Goal: Task Accomplishment & Management: Manage account settings

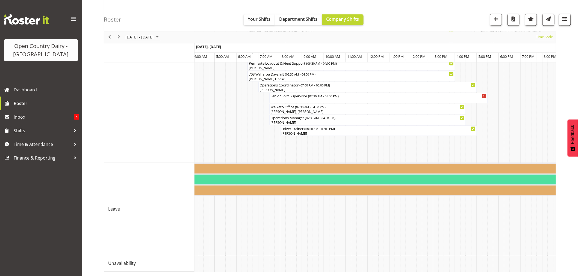
scroll to position [0, 1649]
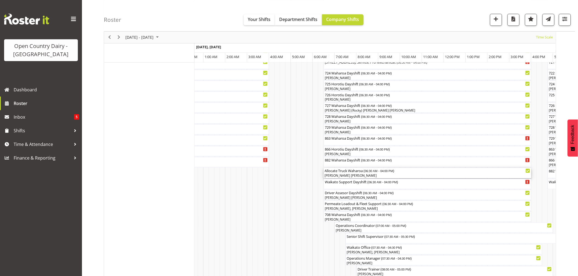
click at [347, 175] on div "[PERSON_NAME] [PERSON_NAME]" at bounding box center [427, 176] width 205 height 5
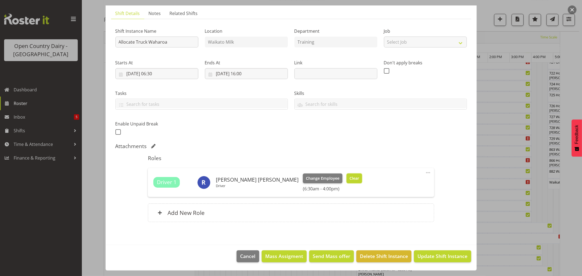
click at [350, 176] on span "Clear" at bounding box center [355, 179] width 10 height 6
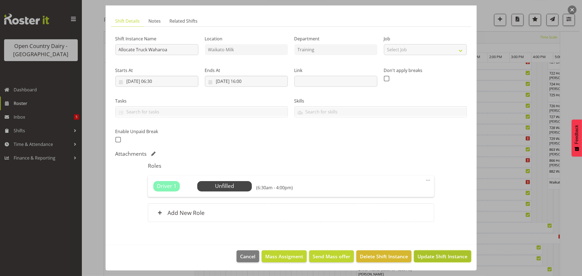
click at [423, 255] on span "Update Shift Instance" at bounding box center [443, 256] width 50 height 7
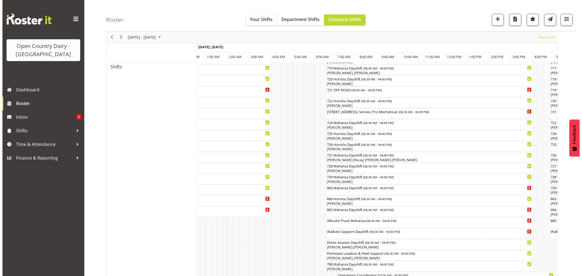
scroll to position [303, 0]
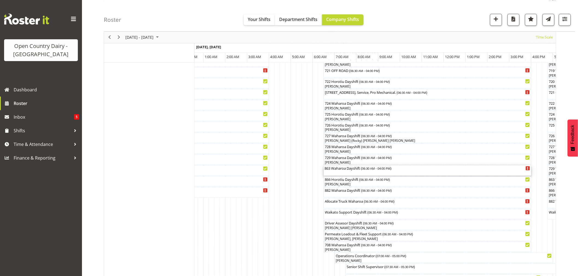
click at [347, 171] on div "863 Waharoa Dayshift ( 06:30 AM - 04:00 PM )" at bounding box center [427, 168] width 205 height 5
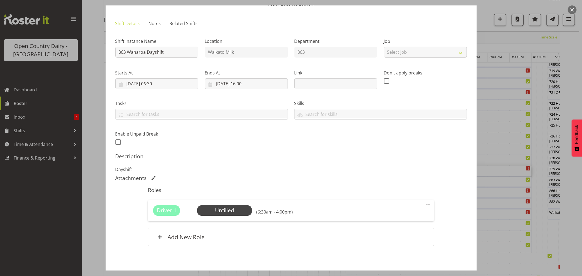
scroll to position [50, 0]
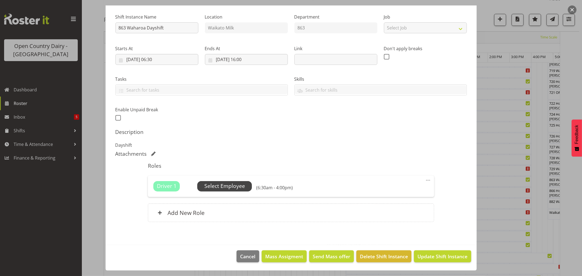
click at [226, 186] on span "Select Employee" at bounding box center [224, 186] width 41 height 8
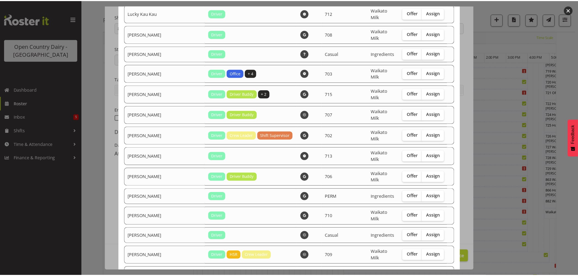
scroll to position [622, 0]
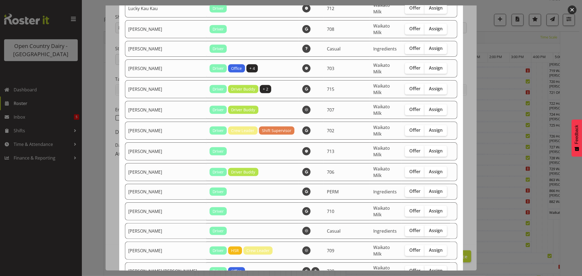
click at [429, 268] on span "Assign" at bounding box center [436, 270] width 14 height 5
click at [425, 269] on input "Assign" at bounding box center [427, 271] width 4 height 4
checkbox input "true"
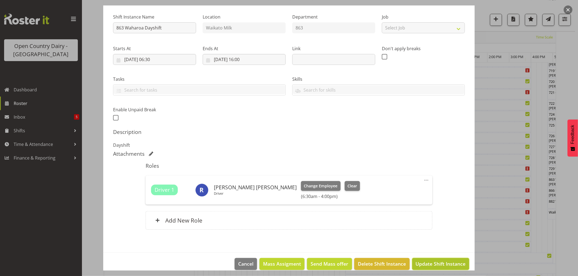
click at [437, 260] on span "Update Shift Instance" at bounding box center [440, 263] width 50 height 7
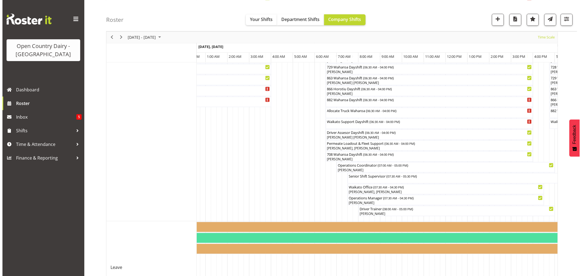
scroll to position [394, 0]
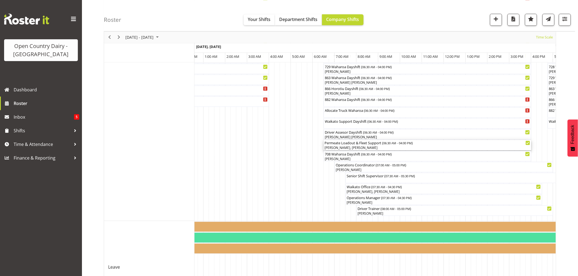
click at [354, 146] on div "[PERSON_NAME], [PERSON_NAME]" at bounding box center [427, 148] width 205 height 5
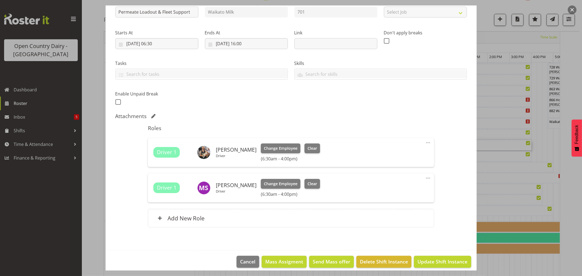
scroll to position [72, 0]
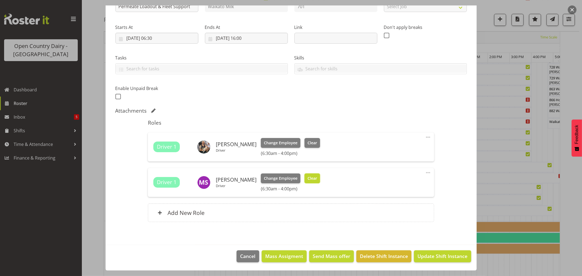
click at [311, 176] on span "Clear" at bounding box center [313, 179] width 10 height 6
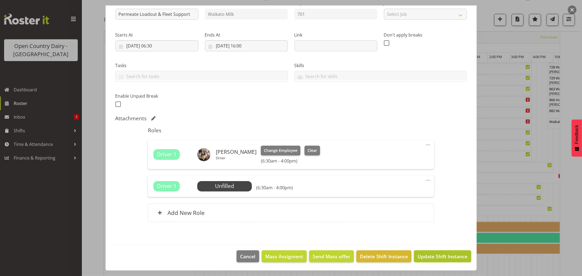
click at [429, 255] on span "Update Shift Instance" at bounding box center [443, 256] width 50 height 7
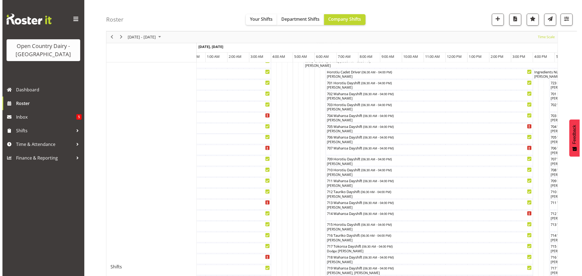
scroll to position [121, 0]
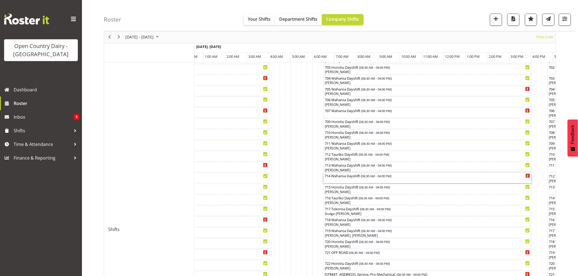
click at [355, 178] on div "714 Waharoa Dayshift ( 06:30 AM - 04:00 PM )" at bounding box center [427, 175] width 205 height 5
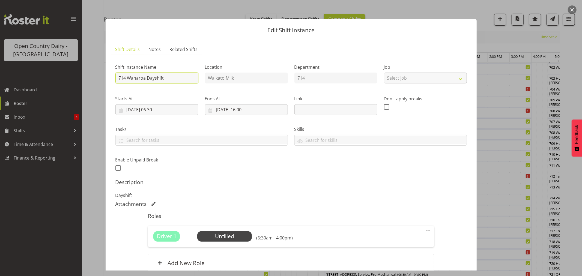
click at [175, 78] on input "714 Waharoa Dayshift" at bounding box center [156, 78] width 83 height 11
type input "714 Waharoa Dayshift Travel to [GEOGRAPHIC_DATA]"
click at [228, 234] on span "Select Employee" at bounding box center [224, 237] width 41 height 8
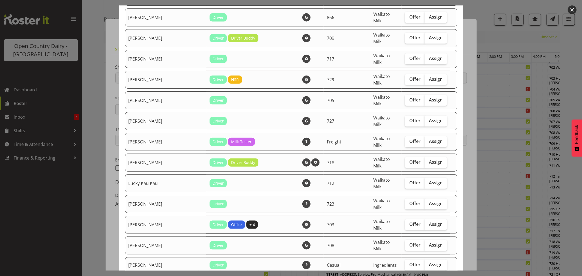
scroll to position [455, 0]
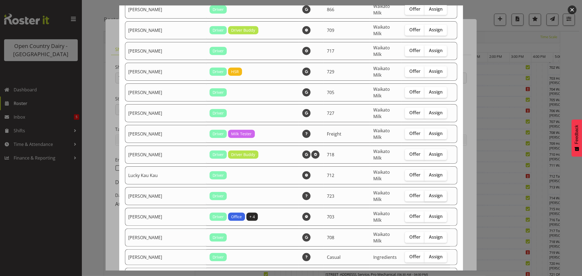
click at [429, 193] on span "Assign" at bounding box center [436, 195] width 14 height 5
click at [428, 194] on input "Assign" at bounding box center [427, 196] width 4 height 4
checkbox input "true"
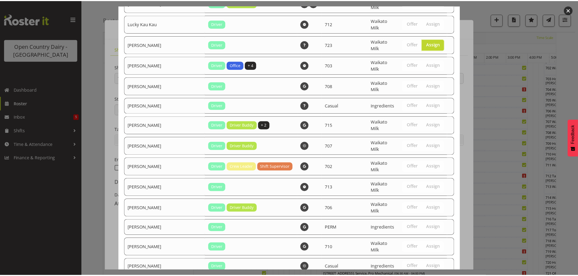
scroll to position [622, 0]
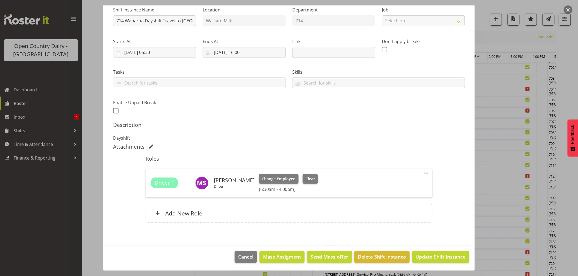
scroll to position [58, 0]
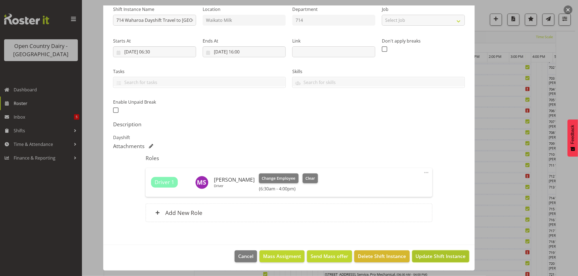
click at [434, 256] on span "Update Shift Instance" at bounding box center [440, 256] width 50 height 7
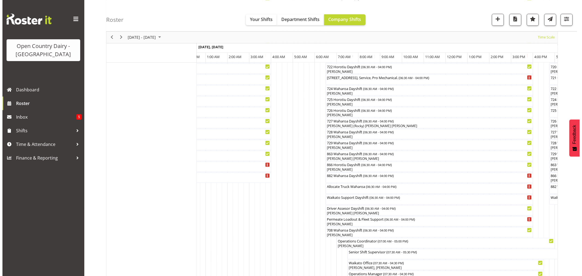
scroll to position [334, 0]
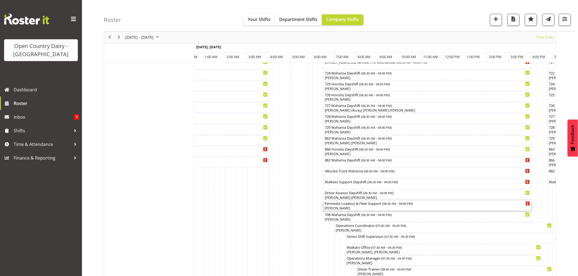
click at [340, 207] on div "[PERSON_NAME]" at bounding box center [427, 208] width 205 height 5
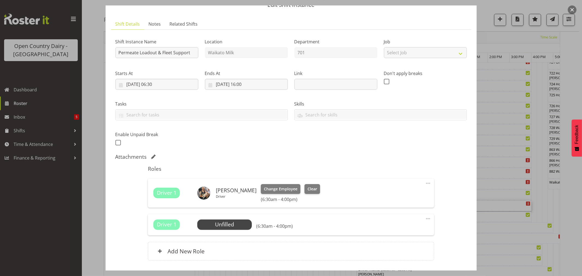
scroll to position [64, 0]
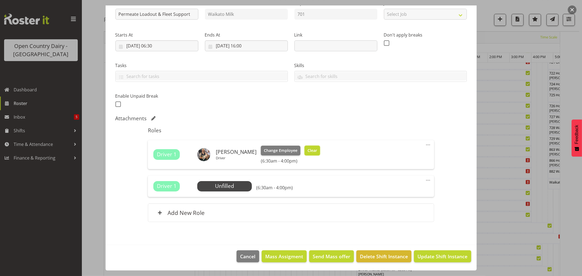
click at [308, 151] on span "Clear" at bounding box center [313, 151] width 10 height 6
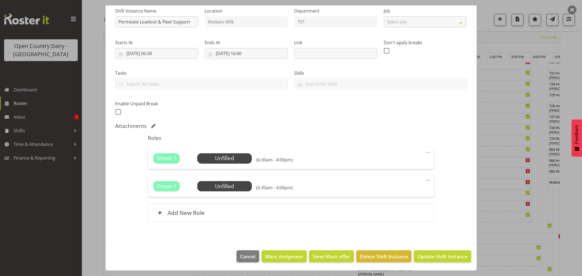
scroll to position [56, 0]
click at [426, 255] on span "Update Shift Instance" at bounding box center [443, 256] width 50 height 7
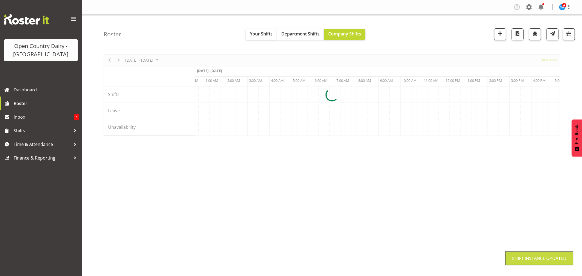
scroll to position [0, 0]
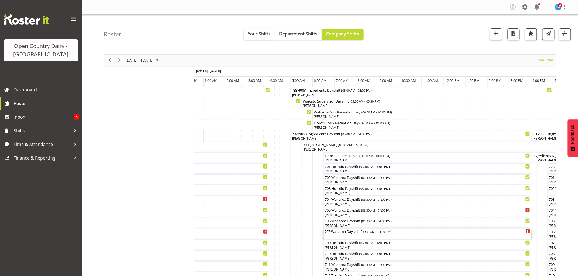
click at [352, 233] on div "707 Waharoa Dayshift ( 06:30 AM - 04:00 PM )" at bounding box center [427, 231] width 205 height 5
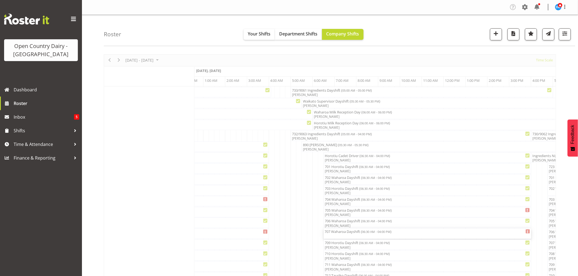
select select "7"
select select "2025"
select select "6"
select select "30"
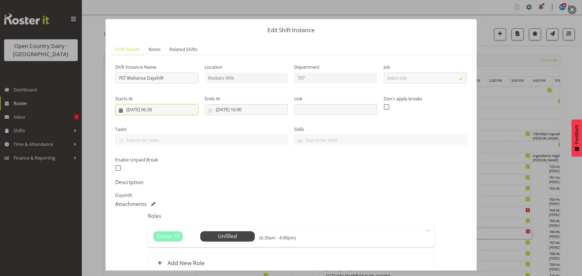
click at [157, 109] on input "[DATE] 06:30" at bounding box center [156, 109] width 83 height 11
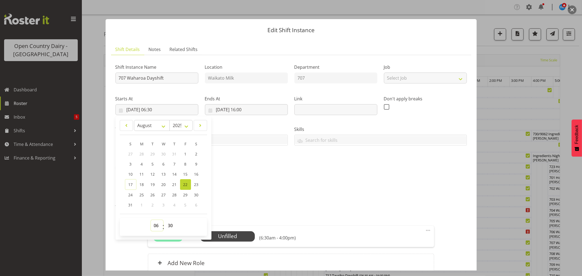
click at [154, 223] on select "00 01 02 03 04 05 06 07 08 09 10 11 12 13 14 15 16 17 18 19 20 21 22 23" at bounding box center [157, 225] width 12 height 11
select select "8"
click at [151, 220] on select "00 01 02 03 04 05 06 07 08 09 10 11 12 13 14 15 16 17 18 19 20 21 22 23" at bounding box center [157, 225] width 12 height 11
type input "[DATE] 08:30"
click at [156, 225] on select "00 01 02 03 04 05 06 07 08 09 10 11 12 13 14 15 16 17 18 19 20 21 22 23" at bounding box center [157, 225] width 12 height 11
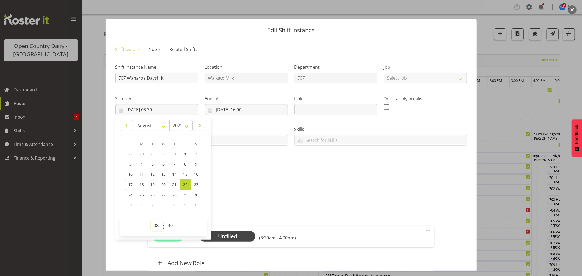
select select "9"
click at [151, 220] on select "00 01 02 03 04 05 06 07 08 09 10 11 12 13 14 15 16 17 18 19 20 21 22 23" at bounding box center [157, 225] width 12 height 11
type input "[DATE] 09:30"
click at [170, 225] on select "00 01 02 03 04 05 06 07 08 09 10 11 12 13 14 15 16 17 18 19 20 21 22 23 24 25 2…" at bounding box center [171, 225] width 12 height 11
select select "0"
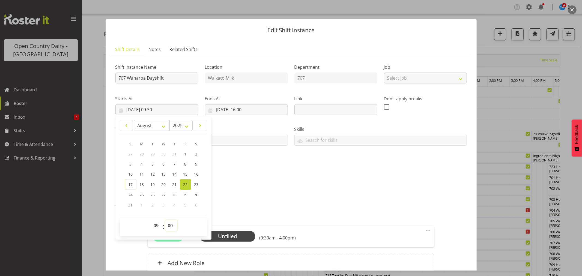
click at [165, 220] on select "00 01 02 03 04 05 06 07 08 09 10 11 12 13 14 15 16 17 18 19 20 21 22 23 24 25 2…" at bounding box center [171, 225] width 12 height 11
type input "[DATE] 09:00"
click at [276, 200] on div "Shift Instance Name 707 Waharoa Dayshift Location [GEOGRAPHIC_DATA] Milk Depart…" at bounding box center [291, 169] width 352 height 219
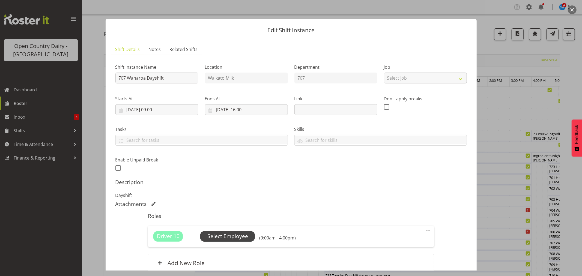
click at [230, 235] on span "Select Employee" at bounding box center [227, 237] width 41 height 8
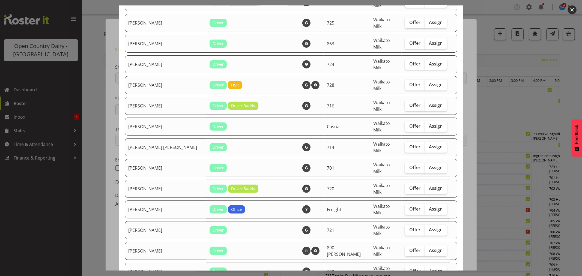
scroll to position [151, 0]
click at [429, 206] on span "Assign" at bounding box center [436, 208] width 14 height 5
click at [427, 207] on input "Assign" at bounding box center [427, 209] width 4 height 4
checkbox input "true"
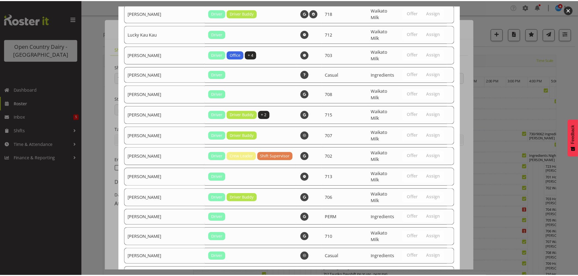
scroll to position [622, 0]
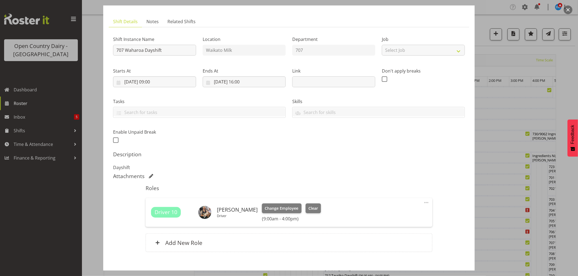
scroll to position [58, 0]
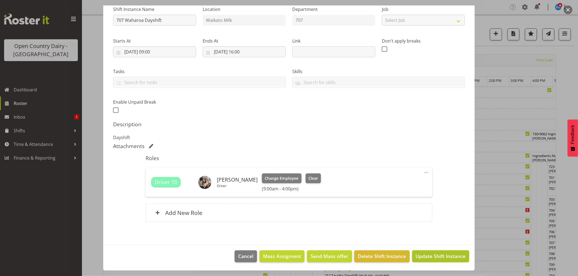
click at [426, 254] on span "Update Shift Instance" at bounding box center [440, 256] width 50 height 7
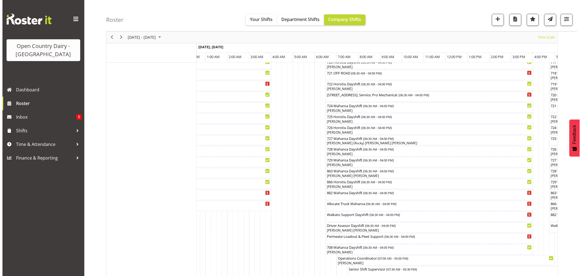
scroll to position [303, 0]
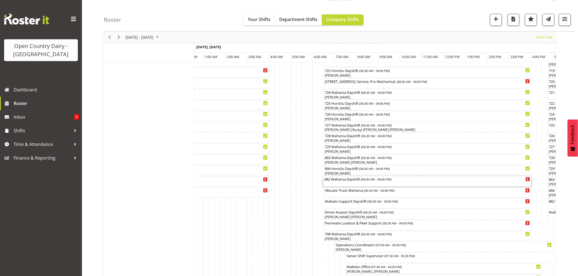
click at [350, 181] on div "882 Waharoa Dayshift ( 06:30 AM - 04:00 PM )" at bounding box center [427, 179] width 205 height 5
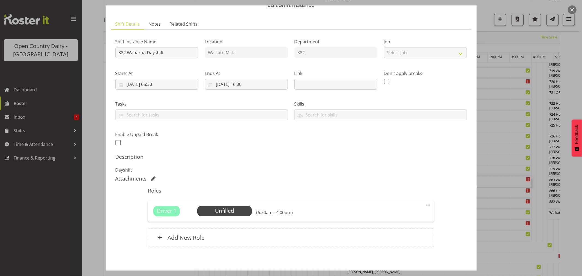
scroll to position [50, 0]
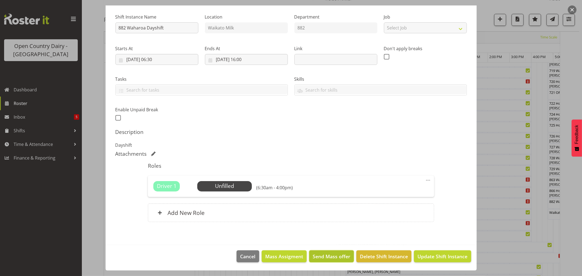
click at [325, 254] on span "Send Mass offer" at bounding box center [332, 256] width 38 height 7
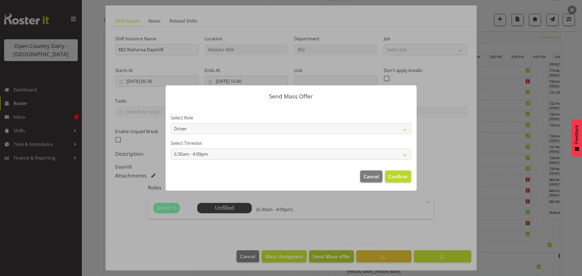
scroll to position [28, 0]
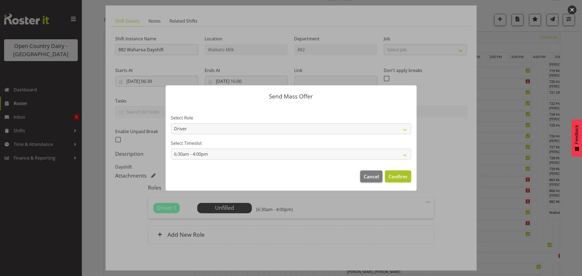
click at [393, 174] on span "Confirm" at bounding box center [398, 176] width 19 height 7
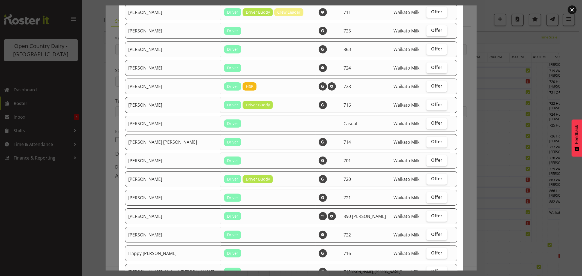
scroll to position [151, 0]
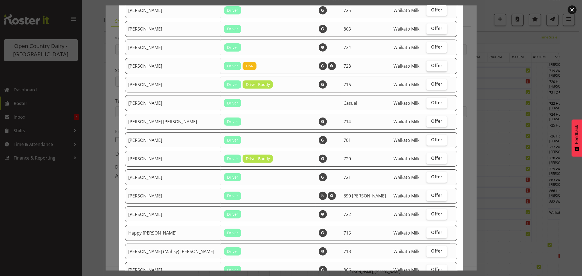
click at [431, 65] on span "Offer" at bounding box center [436, 65] width 11 height 5
click at [429, 65] on input "Offer" at bounding box center [429, 66] width 4 height 4
checkbox input "true"
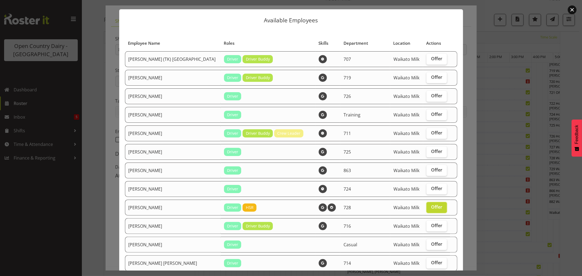
scroll to position [0, 0]
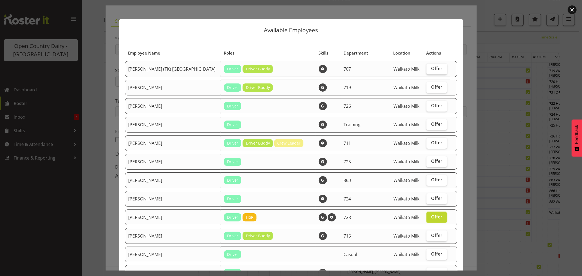
click at [432, 69] on span "Offer" at bounding box center [436, 68] width 11 height 5
click at [430, 69] on input "Offer" at bounding box center [429, 69] width 4 height 4
checkbox input "true"
click at [431, 139] on label "Offer" at bounding box center [437, 143] width 20 height 11
click at [430, 141] on input "Offer" at bounding box center [429, 143] width 4 height 4
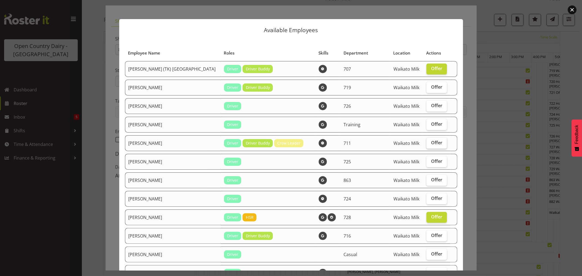
checkbox input "true"
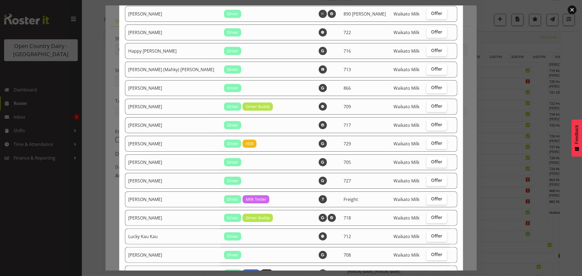
scroll to position [364, 0]
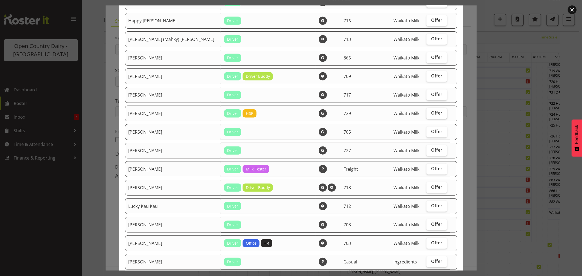
click at [431, 114] on span "Offer" at bounding box center [436, 112] width 11 height 5
click at [429, 114] on input "Offer" at bounding box center [429, 113] width 4 height 4
checkbox input "true"
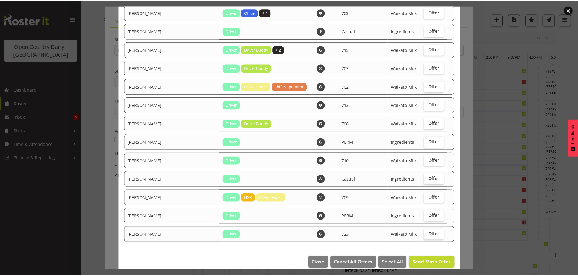
scroll to position [604, 0]
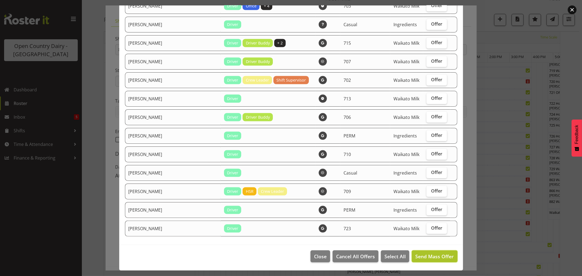
click at [420, 257] on span "Send Mass Offer" at bounding box center [434, 256] width 38 height 7
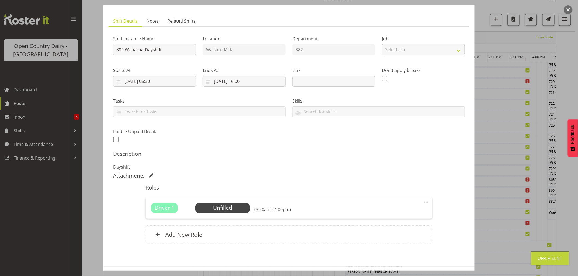
scroll to position [0, 0]
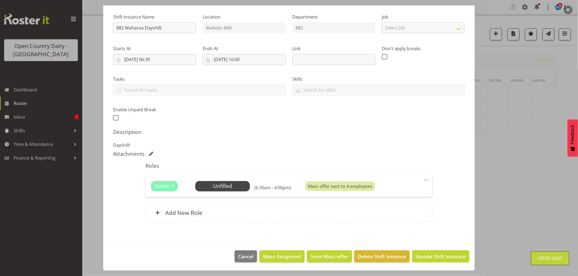
click at [429, 254] on span "Update Shift Instance" at bounding box center [440, 256] width 50 height 7
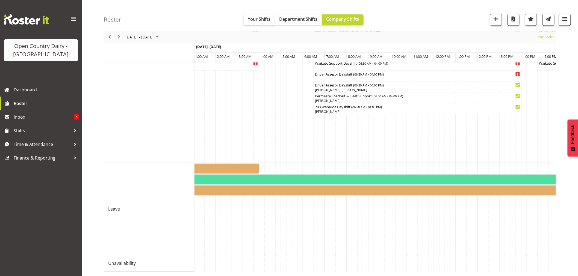
scroll to position [0, 2647]
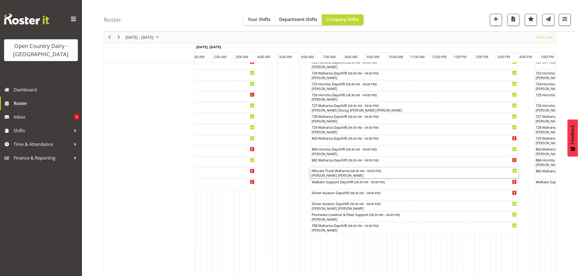
click at [334, 174] on div "[PERSON_NAME] [PERSON_NAME]" at bounding box center [413, 176] width 205 height 5
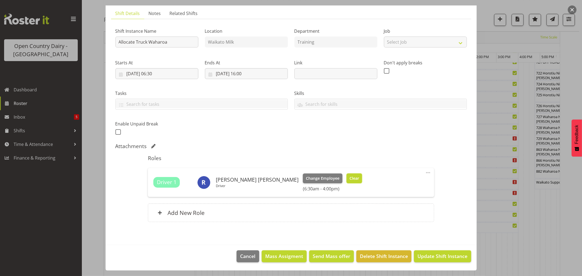
click at [350, 176] on span "Clear" at bounding box center [355, 179] width 10 height 6
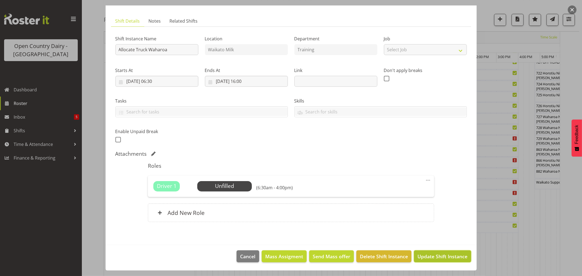
click at [421, 253] on span "Update Shift Instance" at bounding box center [443, 256] width 50 height 7
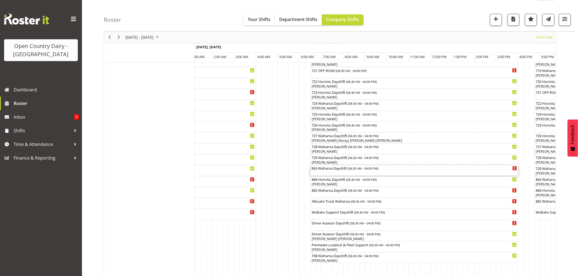
click at [333, 171] on div "863 Waharoa Dayshift ( 06:30 AM - 04:00 PM )" at bounding box center [413, 171] width 205 height 10
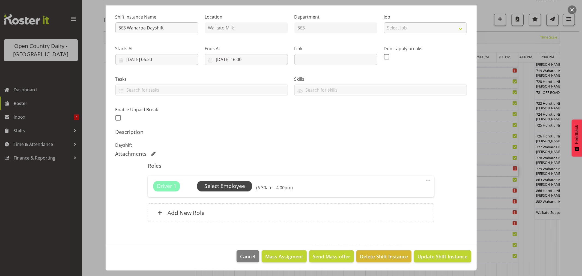
click at [227, 184] on span "Select Employee" at bounding box center [224, 186] width 41 height 8
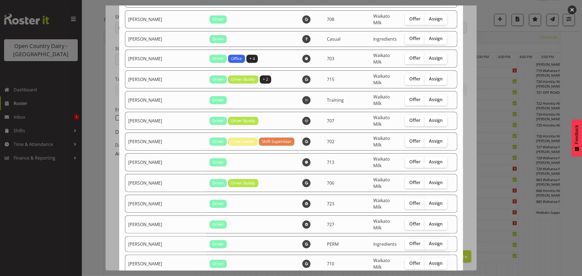
checkbox input "true"
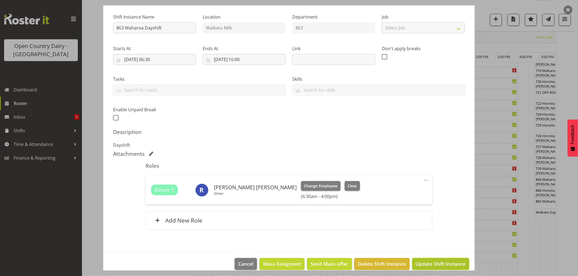
click at [433, 262] on span "Update Shift Instance" at bounding box center [440, 263] width 50 height 7
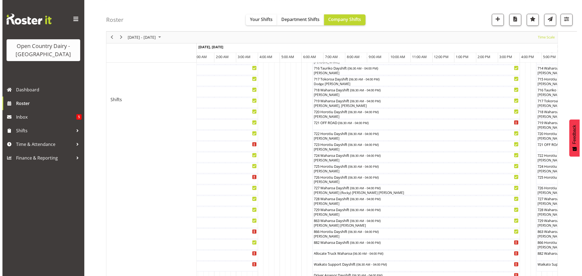
scroll to position [334, 0]
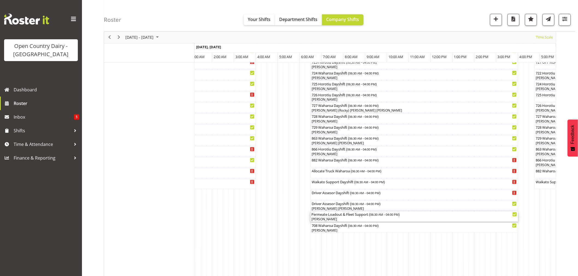
click at [324, 219] on div "[PERSON_NAME]" at bounding box center [413, 219] width 205 height 5
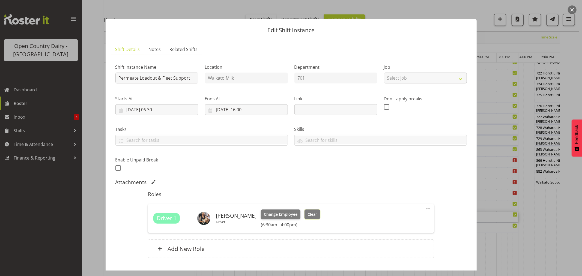
click at [309, 213] on span "Clear" at bounding box center [313, 215] width 10 height 6
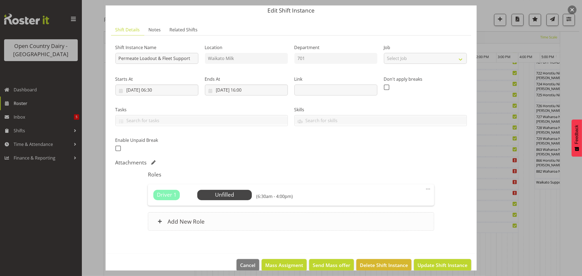
scroll to position [28, 0]
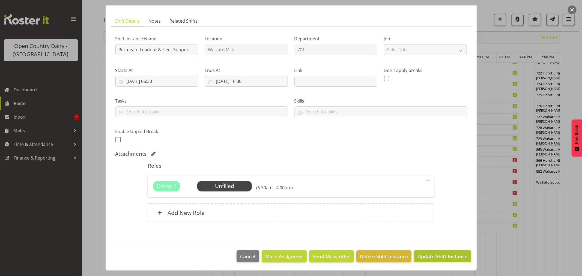
click at [433, 254] on span "Update Shift Instance" at bounding box center [443, 256] width 50 height 7
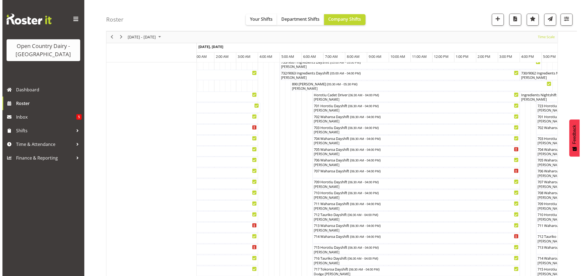
scroll to position [91, 0]
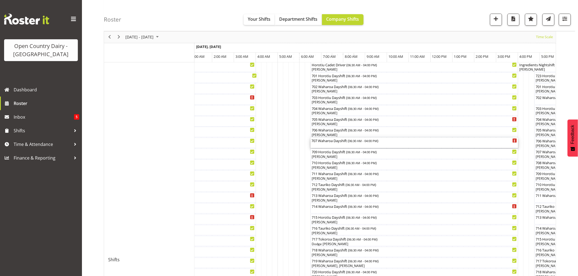
click at [340, 145] on div "707 Waharoa Dayshift ( 06:30 AM - 04:00 PM )" at bounding box center [413, 143] width 205 height 10
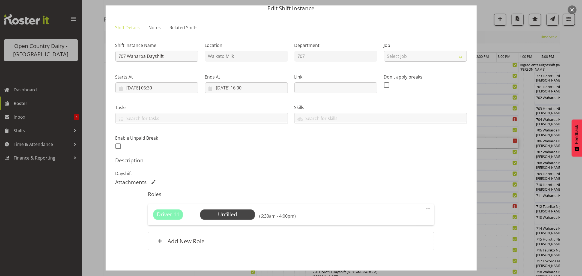
scroll to position [50, 0]
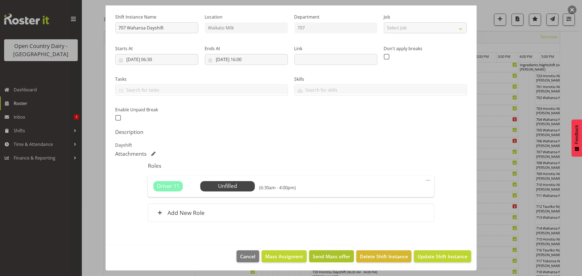
click at [329, 254] on span "Send Mass offer" at bounding box center [332, 256] width 38 height 7
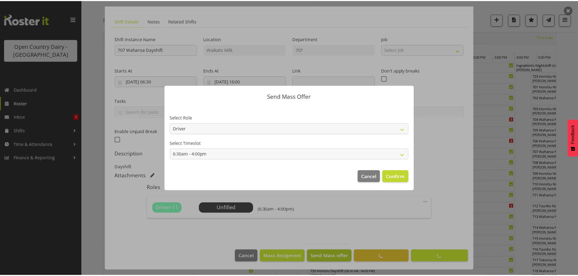
scroll to position [28, 0]
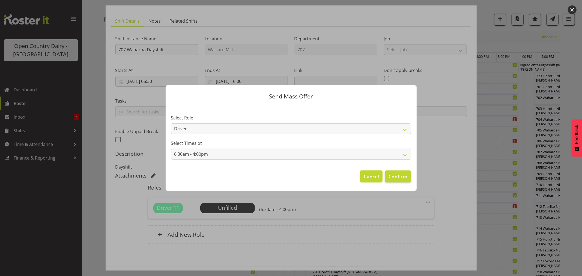
click at [367, 174] on span "Cancel" at bounding box center [371, 176] width 15 height 7
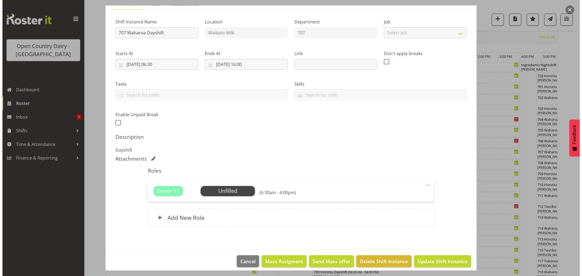
scroll to position [50, 0]
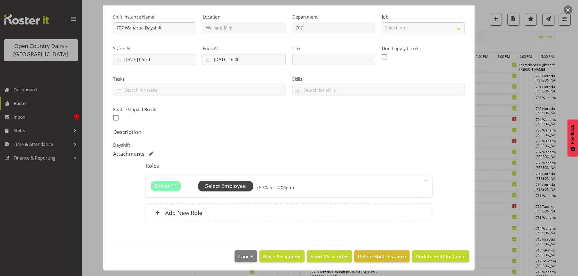
click at [233, 185] on span "Select Employee" at bounding box center [225, 186] width 41 height 8
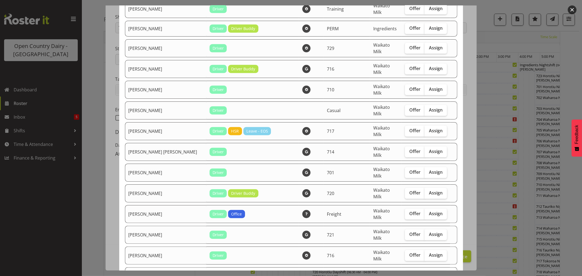
scroll to position [303, 0]
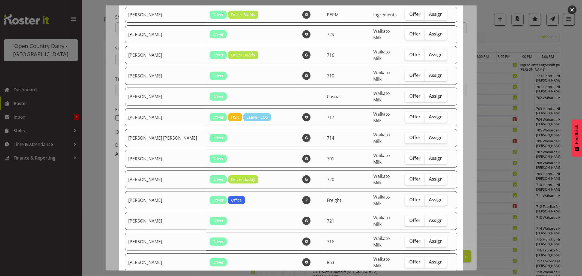
click at [429, 197] on span "Assign" at bounding box center [436, 199] width 14 height 5
click at [425, 198] on input "Assign" at bounding box center [427, 200] width 4 height 4
checkbox input "true"
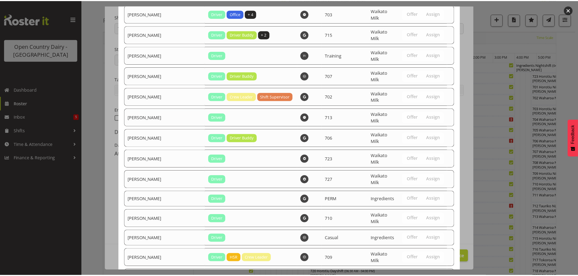
scroll to position [1087, 0]
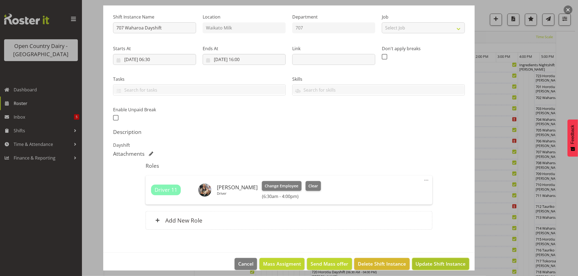
click at [438, 261] on span "Update Shift Instance" at bounding box center [440, 263] width 50 height 7
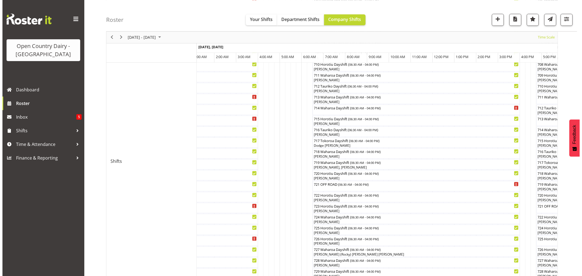
scroll to position [151, 0]
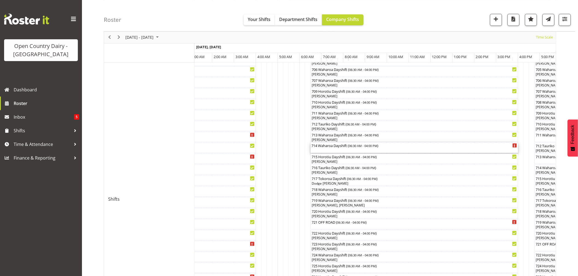
click at [332, 147] on div "714 Waharoa Dayshift ( 06:30 AM - 04:00 PM )" at bounding box center [413, 145] width 205 height 5
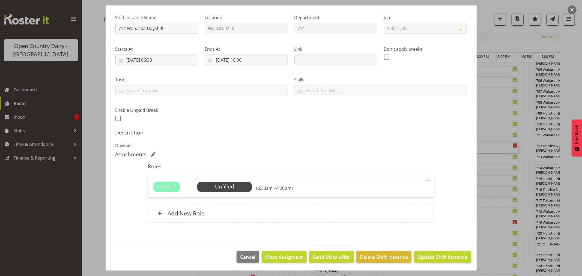
scroll to position [50, 0]
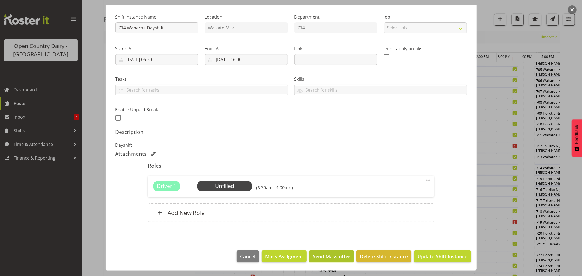
click at [323, 253] on span "Send Mass offer" at bounding box center [332, 256] width 38 height 7
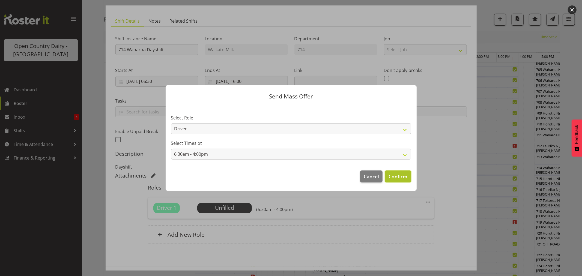
click at [394, 175] on span "Confirm" at bounding box center [398, 176] width 19 height 7
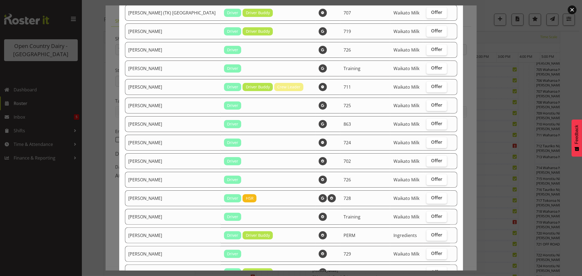
scroll to position [61, 0]
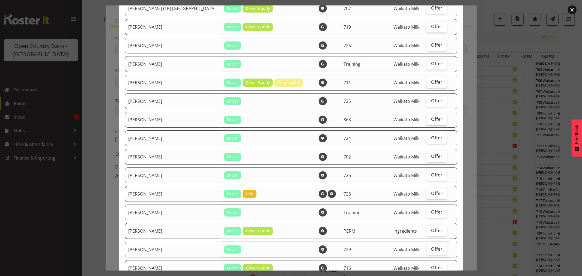
click at [431, 119] on span "Offer" at bounding box center [436, 119] width 11 height 5
click at [427, 119] on input "Offer" at bounding box center [429, 120] width 4 height 4
checkbox input "true"
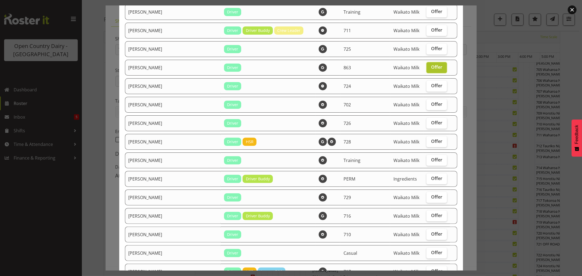
scroll to position [121, 0]
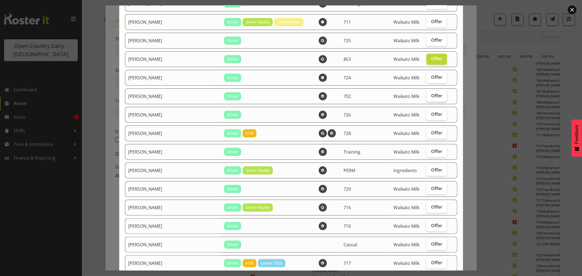
click at [431, 97] on span "Offer" at bounding box center [436, 95] width 11 height 5
click at [429, 97] on input "Offer" at bounding box center [429, 96] width 4 height 4
checkbox input "true"
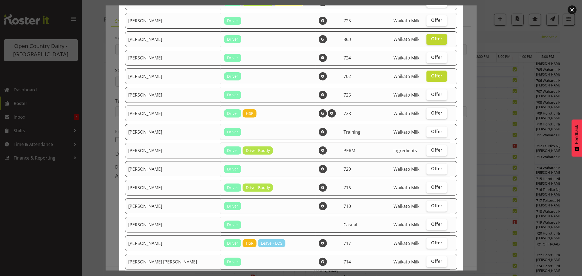
scroll to position [151, 0]
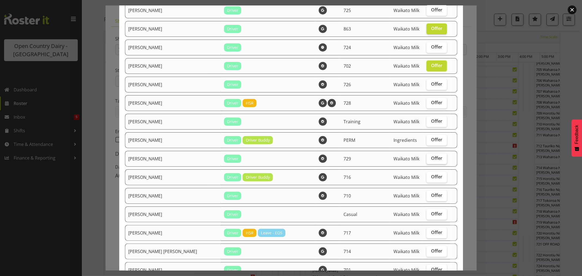
click at [427, 156] on label "Offer" at bounding box center [437, 158] width 20 height 11
click at [427, 157] on input "Offer" at bounding box center [429, 159] width 4 height 4
checkbox input "true"
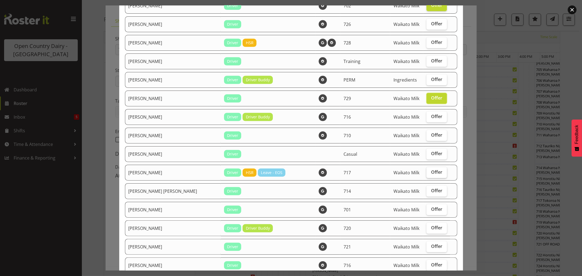
scroll to position [212, 0]
click at [431, 189] on span "Offer" at bounding box center [436, 190] width 11 height 5
click at [427, 189] on input "Offer" at bounding box center [429, 191] width 4 height 4
checkbox input "true"
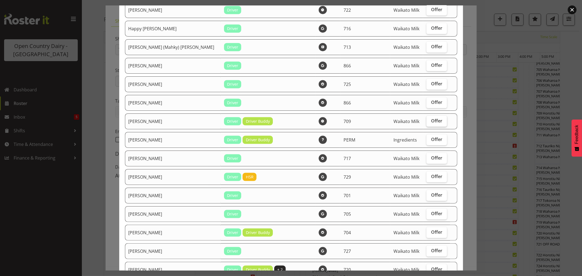
scroll to position [576, 0]
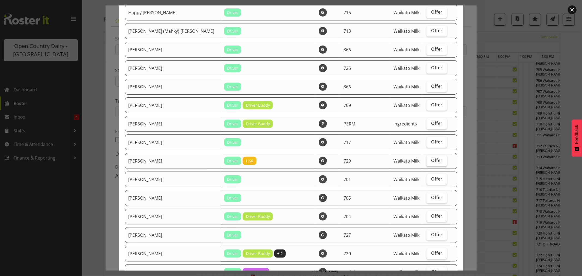
click at [427, 165] on label "Offer" at bounding box center [437, 161] width 20 height 11
click at [427, 162] on input "Offer" at bounding box center [429, 161] width 4 height 4
checkbox input "true"
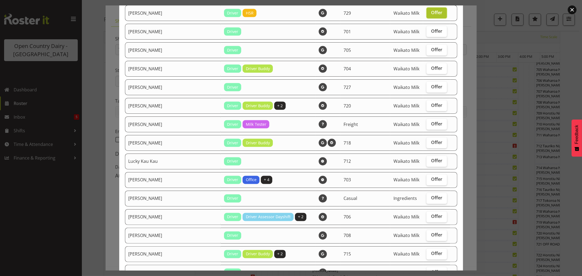
scroll to position [728, 0]
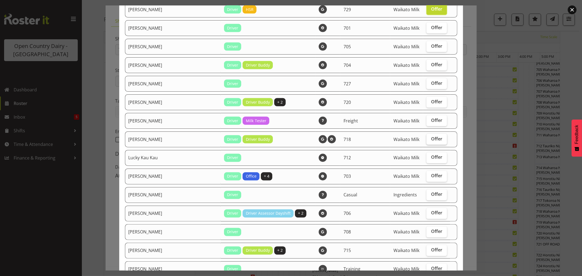
click at [431, 140] on span "Offer" at bounding box center [436, 138] width 11 height 5
click at [430, 140] on input "Offer" at bounding box center [429, 139] width 4 height 4
checkbox input "true"
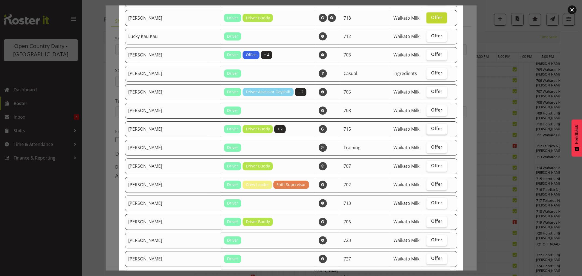
scroll to position [910, 0]
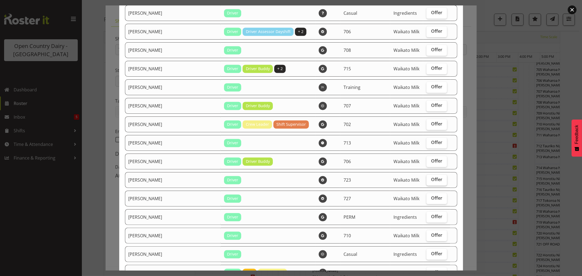
click at [431, 182] on span "Offer" at bounding box center [436, 179] width 11 height 5
click at [428, 182] on input "Offer" at bounding box center [429, 180] width 4 height 4
checkbox input "true"
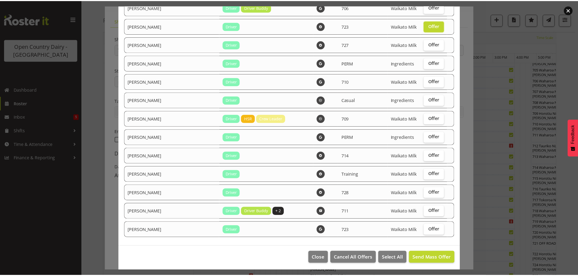
scroll to position [1069, 0]
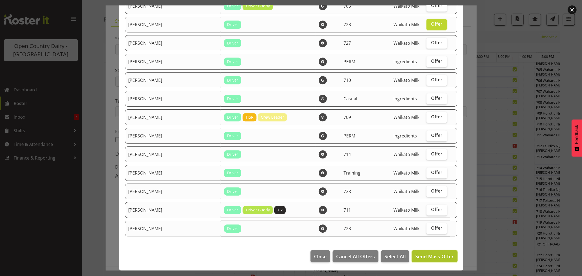
click at [433, 256] on span "Send Mass Offer" at bounding box center [434, 256] width 38 height 7
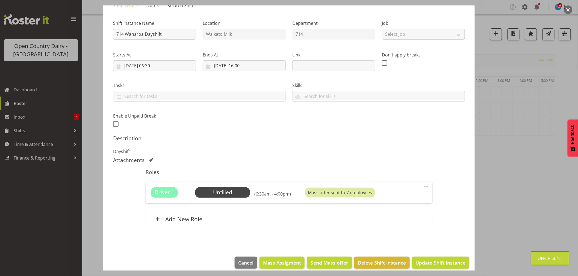
scroll to position [50, 0]
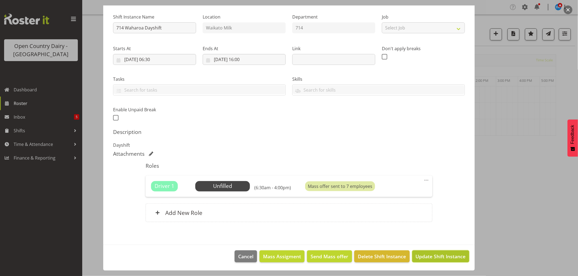
click at [423, 254] on span "Update Shift Instance" at bounding box center [440, 256] width 50 height 7
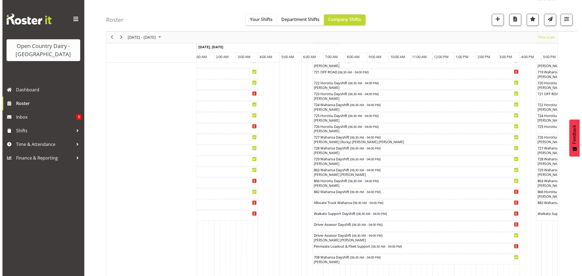
scroll to position [303, 0]
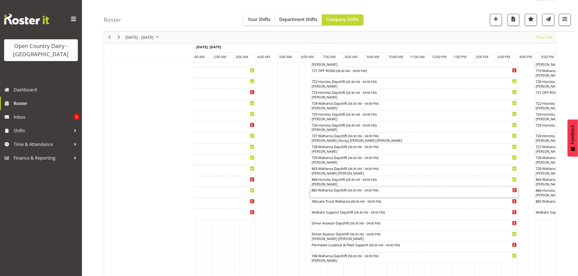
click at [340, 193] on div "882 Waharoa Dayshift ( 06:30 AM - 04:00 PM )" at bounding box center [413, 193] width 205 height 10
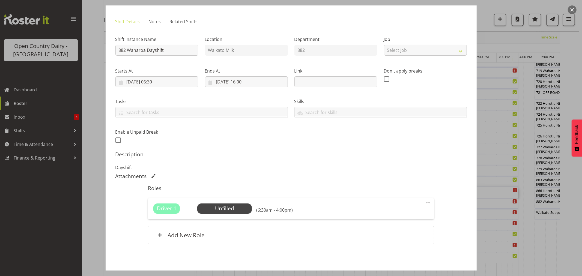
scroll to position [50, 0]
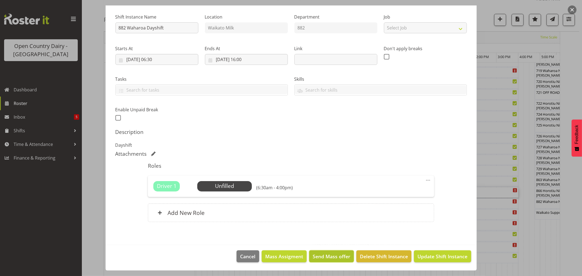
click at [320, 257] on span "Send Mass offer" at bounding box center [332, 256] width 38 height 7
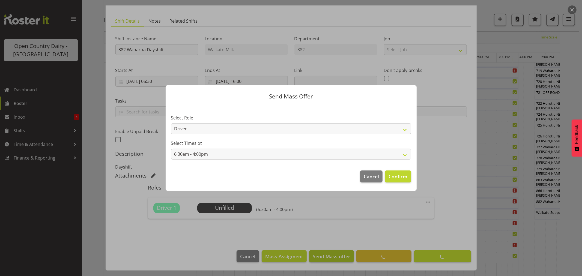
scroll to position [28, 0]
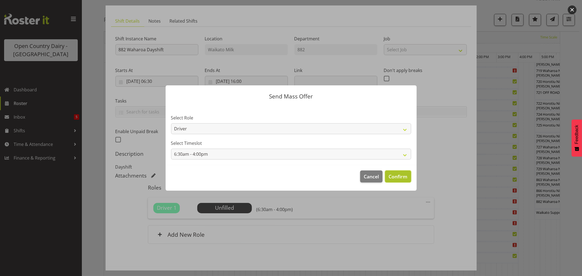
click at [397, 176] on span "Confirm" at bounding box center [398, 176] width 19 height 7
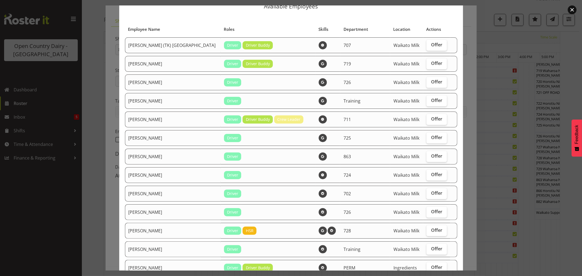
scroll to position [91, 0]
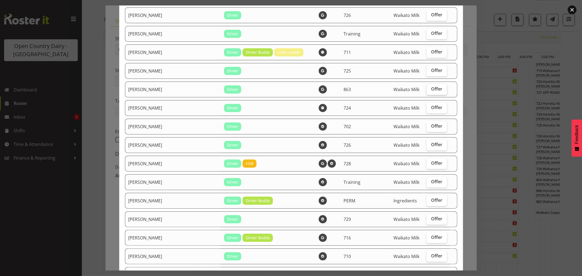
click at [431, 87] on span "Offer" at bounding box center [436, 88] width 11 height 5
click at [430, 87] on input "Offer" at bounding box center [429, 89] width 4 height 4
checkbox input "true"
click at [431, 125] on span "Offer" at bounding box center [436, 125] width 11 height 5
click at [427, 125] on input "Offer" at bounding box center [429, 126] width 4 height 4
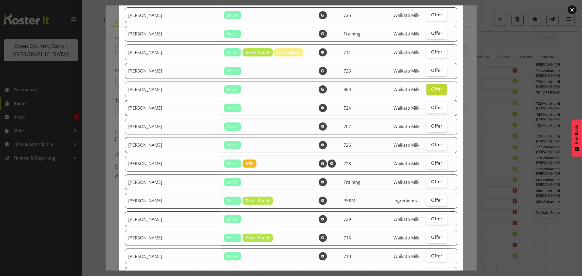
checkbox input "true"
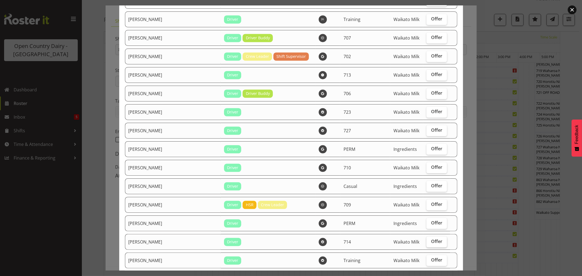
scroll to position [947, 0]
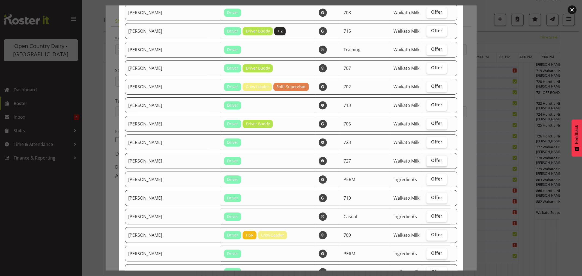
click at [431, 161] on span "Offer" at bounding box center [436, 160] width 11 height 5
click at [427, 161] on input "Offer" at bounding box center [429, 161] width 4 height 4
checkbox input "true"
click at [431, 145] on span "Offer" at bounding box center [436, 141] width 11 height 5
click at [427, 144] on input "Offer" at bounding box center [429, 142] width 4 height 4
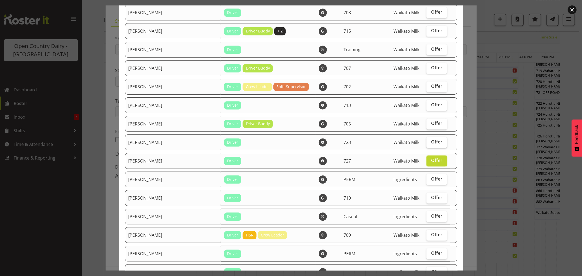
checkbox input "true"
click at [431, 124] on span "Offer" at bounding box center [436, 123] width 11 height 5
click at [428, 124] on input "Offer" at bounding box center [429, 124] width 4 height 4
checkbox input "true"
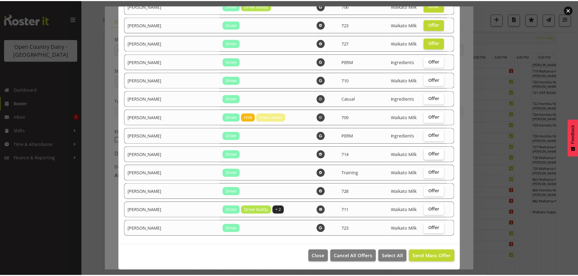
scroll to position [1069, 0]
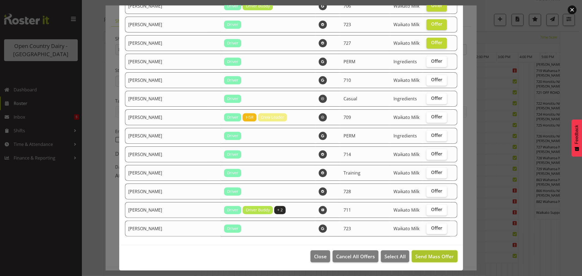
click at [422, 255] on span "Send Mass Offer" at bounding box center [434, 256] width 38 height 7
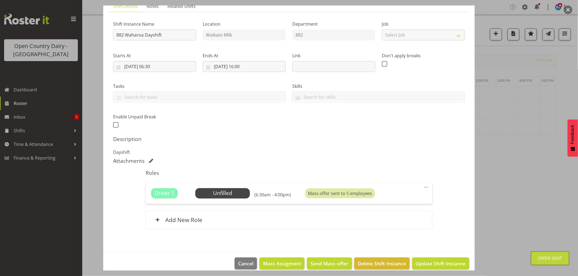
scroll to position [50, 0]
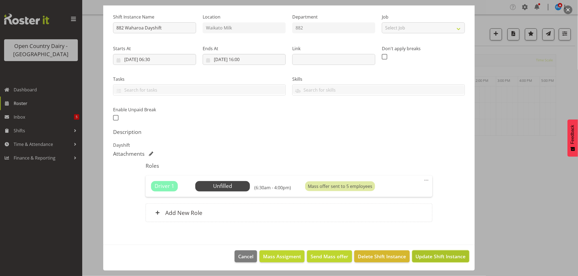
click at [421, 253] on span "Update Shift Instance" at bounding box center [440, 256] width 50 height 7
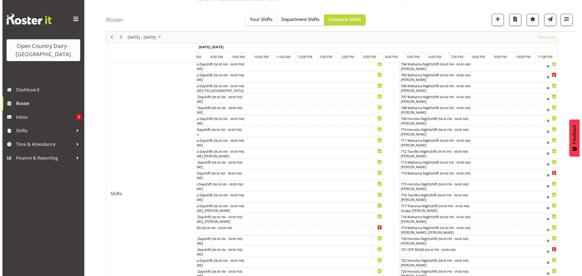
scroll to position [151, 0]
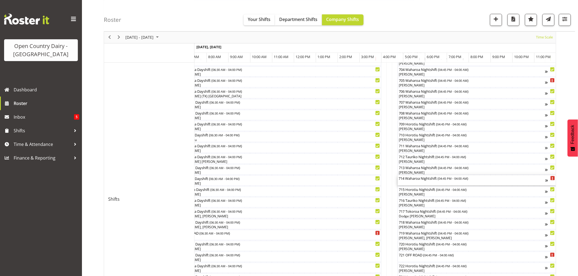
click at [426, 181] on div "714 Waharoa Nightshift ( 04:45 PM - 04:00 AM )" at bounding box center [472, 178] width 147 height 5
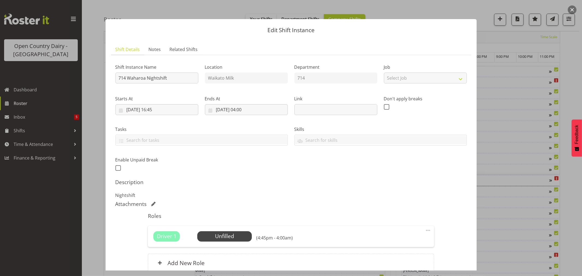
scroll to position [50, 0]
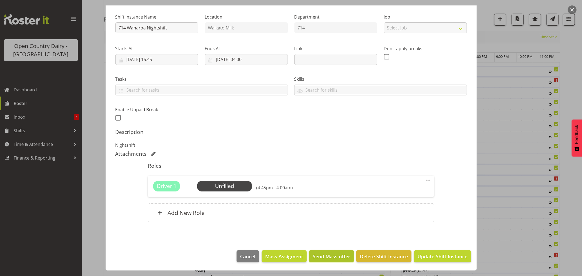
click at [320, 258] on span "Send Mass offer" at bounding box center [332, 256] width 38 height 7
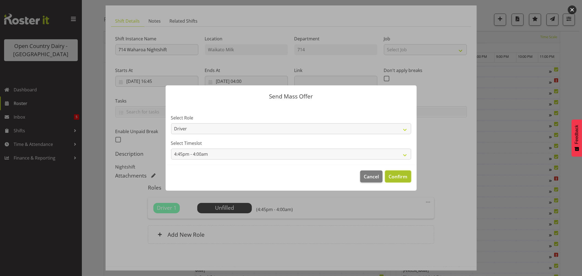
click at [395, 174] on span "Confirm" at bounding box center [398, 176] width 19 height 7
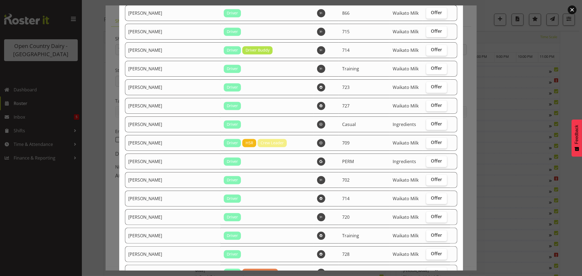
scroll to position [994, 0]
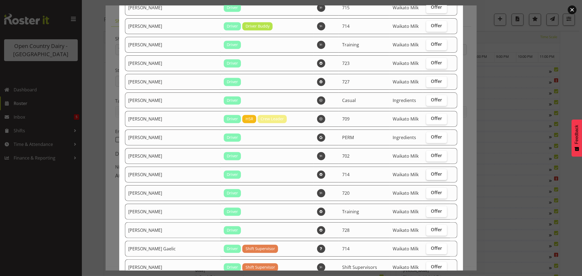
click at [431, 176] on span "Offer" at bounding box center [436, 173] width 11 height 5
click at [426, 176] on input "Offer" at bounding box center [428, 175] width 4 height 4
checkbox input "true"
click at [431, 158] on span "Offer" at bounding box center [436, 155] width 11 height 5
click at [428, 157] on input "Offer" at bounding box center [428, 156] width 4 height 4
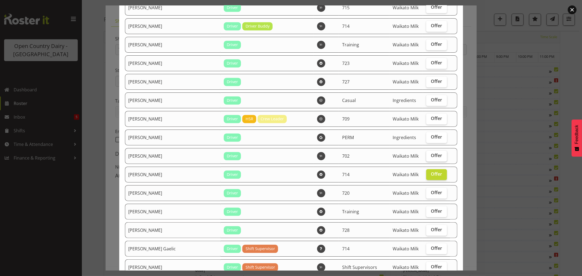
checkbox input "true"
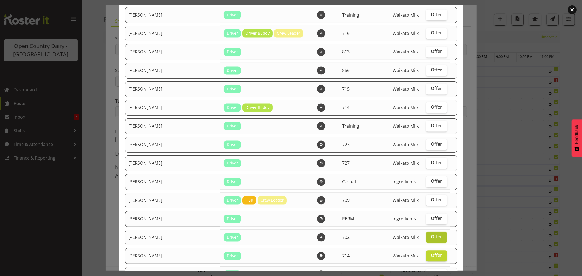
scroll to position [843, 0]
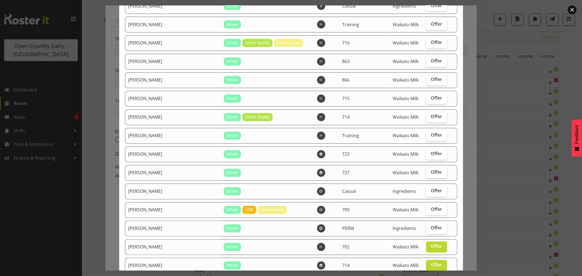
click at [431, 174] on span "Offer" at bounding box center [436, 172] width 11 height 5
click at [427, 174] on input "Offer" at bounding box center [428, 173] width 4 height 4
checkbox input "true"
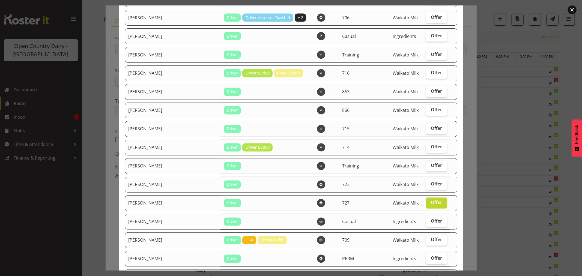
scroll to position [782, 0]
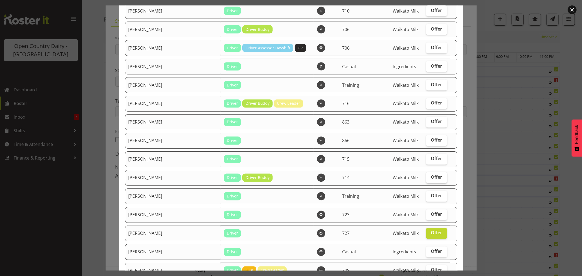
click at [431, 179] on span "Offer" at bounding box center [436, 177] width 11 height 5
click at [429, 179] on input "Offer" at bounding box center [428, 178] width 4 height 4
checkbox input "true"
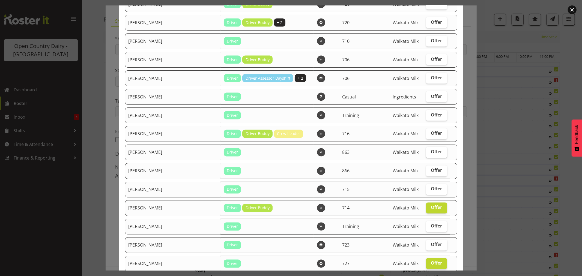
click at [431, 154] on span "Offer" at bounding box center [436, 151] width 11 height 5
click at [430, 154] on input "Offer" at bounding box center [428, 152] width 4 height 4
checkbox input "true"
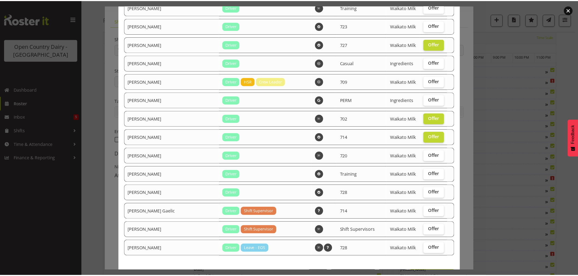
scroll to position [994, 0]
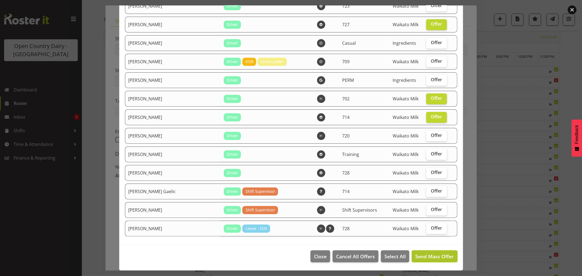
click at [423, 255] on span "Send Mass Offer" at bounding box center [434, 256] width 38 height 7
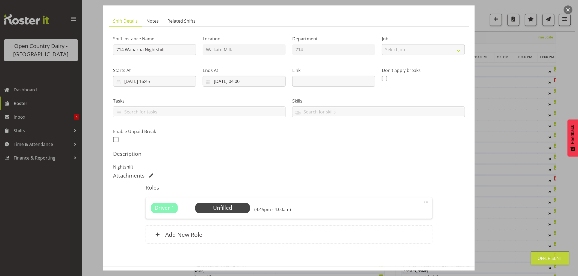
scroll to position [0, 0]
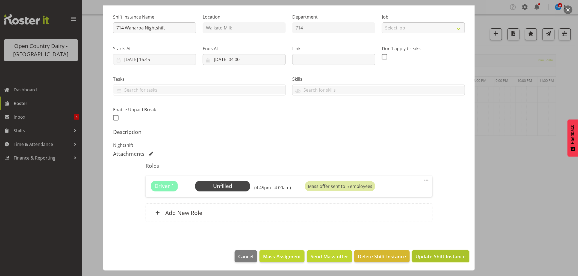
click at [419, 254] on span "Update Shift Instance" at bounding box center [440, 256] width 50 height 7
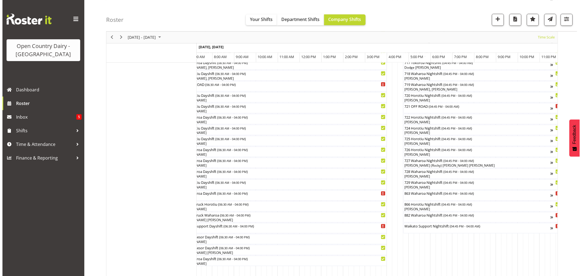
scroll to position [303, 0]
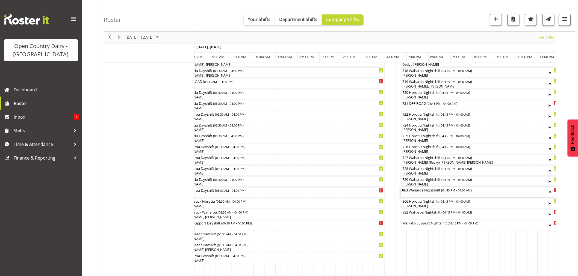
click at [421, 193] on div "863 Waharoa Nightshift ( 04:45 PM - 04:00 AM )" at bounding box center [475, 190] width 147 height 5
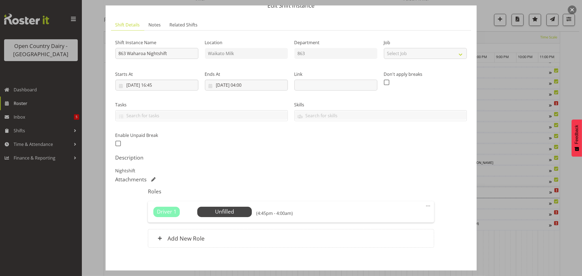
scroll to position [50, 0]
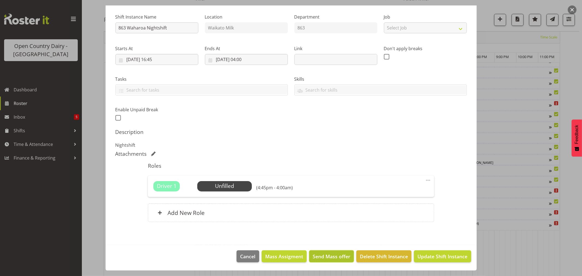
click at [323, 255] on span "Send Mass offer" at bounding box center [332, 256] width 38 height 7
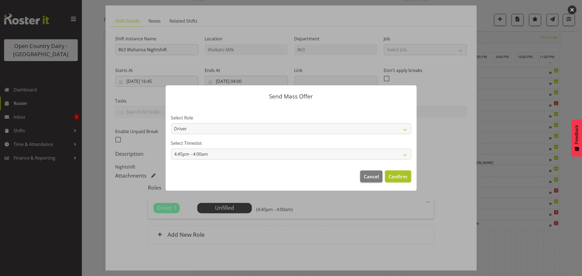
click at [391, 176] on span "Confirm" at bounding box center [398, 176] width 19 height 7
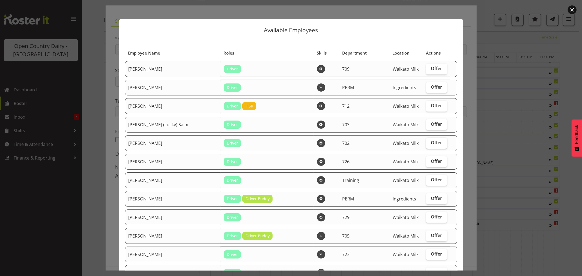
click at [431, 142] on span "Offer" at bounding box center [436, 142] width 11 height 5
click at [427, 142] on input "Offer" at bounding box center [428, 143] width 4 height 4
checkbox input "true"
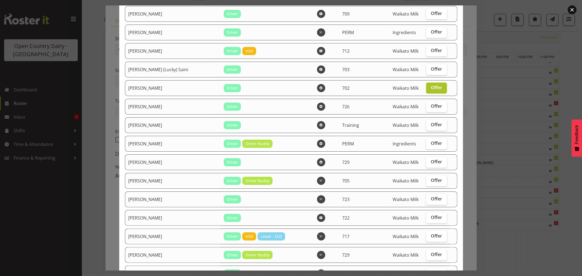
scroll to position [91, 0]
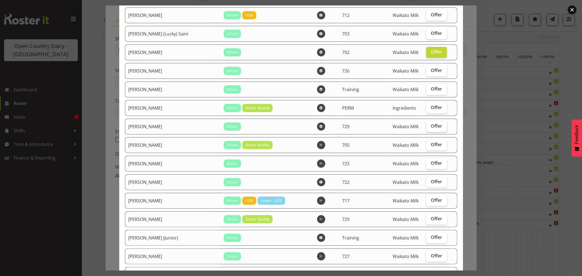
click at [431, 125] on span "Offer" at bounding box center [436, 125] width 11 height 5
click at [429, 125] on input "Offer" at bounding box center [428, 126] width 4 height 4
checkbox input "true"
click at [431, 144] on span "Offer" at bounding box center [436, 144] width 11 height 5
click at [427, 144] on input "Offer" at bounding box center [428, 145] width 4 height 4
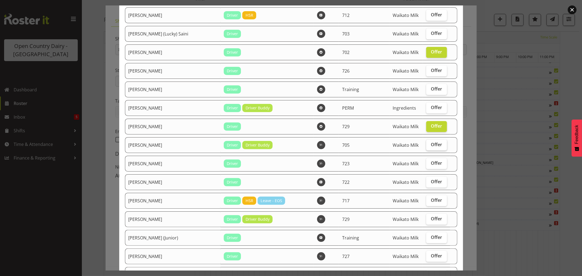
checkbox input "true"
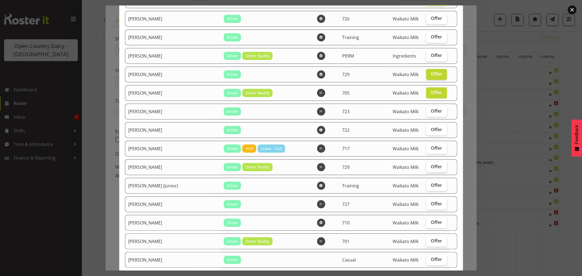
scroll to position [151, 0]
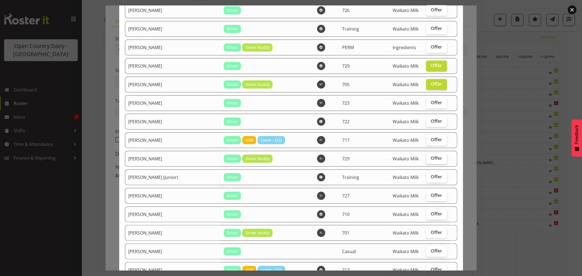
click at [431, 159] on span "Offer" at bounding box center [436, 158] width 11 height 5
click at [427, 159] on input "Offer" at bounding box center [428, 159] width 4 height 4
checkbox input "true"
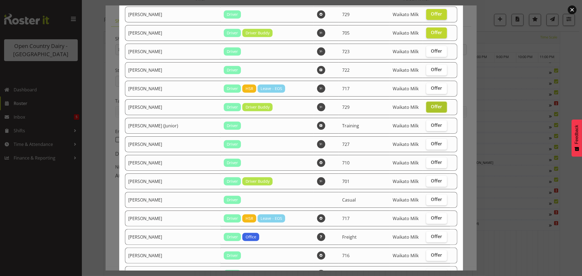
scroll to position [212, 0]
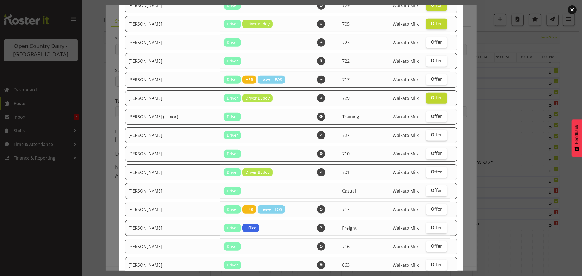
click at [431, 134] on span "Offer" at bounding box center [436, 134] width 11 height 5
click at [426, 134] on input "Offer" at bounding box center [428, 135] width 4 height 4
checkbox input "true"
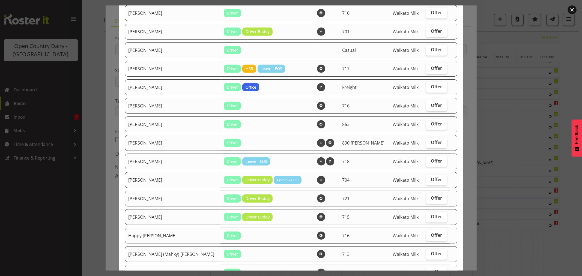
scroll to position [364, 0]
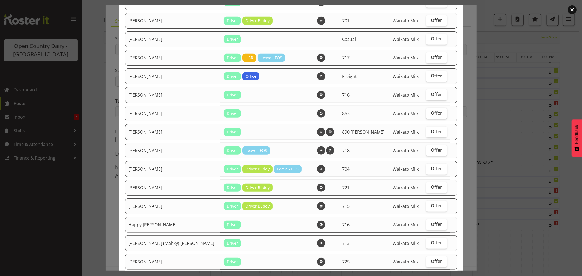
click at [431, 113] on span "Offer" at bounding box center [436, 112] width 11 height 5
click at [426, 113] on input "Offer" at bounding box center [428, 113] width 4 height 4
checkbox input "true"
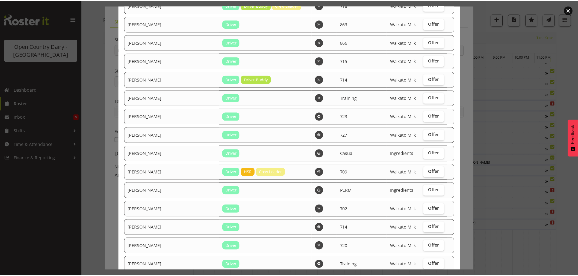
scroll to position [994, 0]
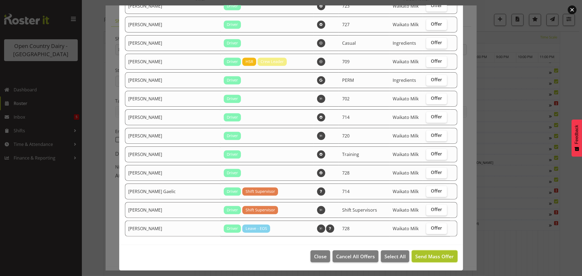
click at [426, 258] on span "Send Mass Offer" at bounding box center [434, 256] width 38 height 7
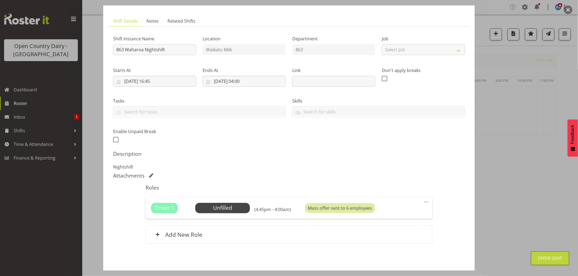
scroll to position [50, 0]
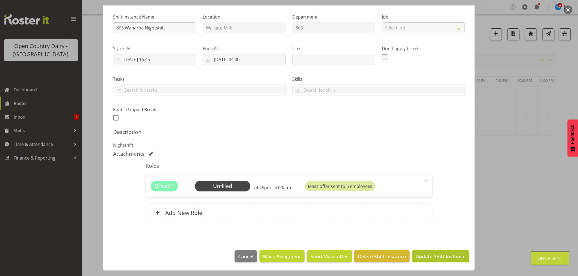
click at [426, 255] on span "Update Shift Instance" at bounding box center [440, 256] width 50 height 7
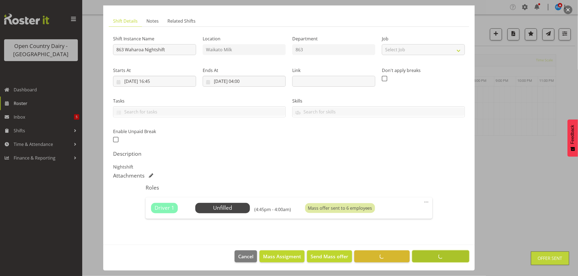
scroll to position [28, 0]
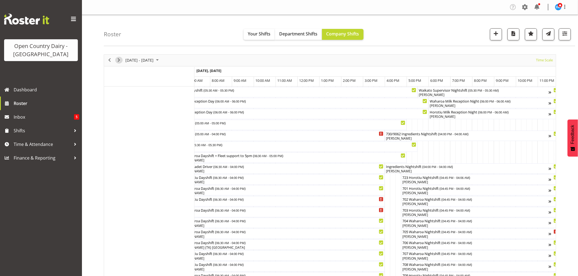
drag, startPoint x: 119, startPoint y: 59, endPoint x: 257, endPoint y: 134, distance: 157.7
click at [119, 59] on span "Next" at bounding box center [118, 60] width 7 height 7
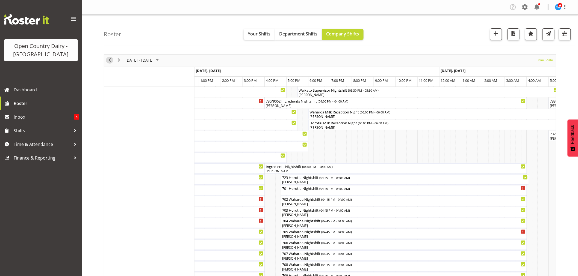
click at [110, 59] on span "Previous" at bounding box center [109, 60] width 7 height 7
